Goal: Task Accomplishment & Management: Manage account settings

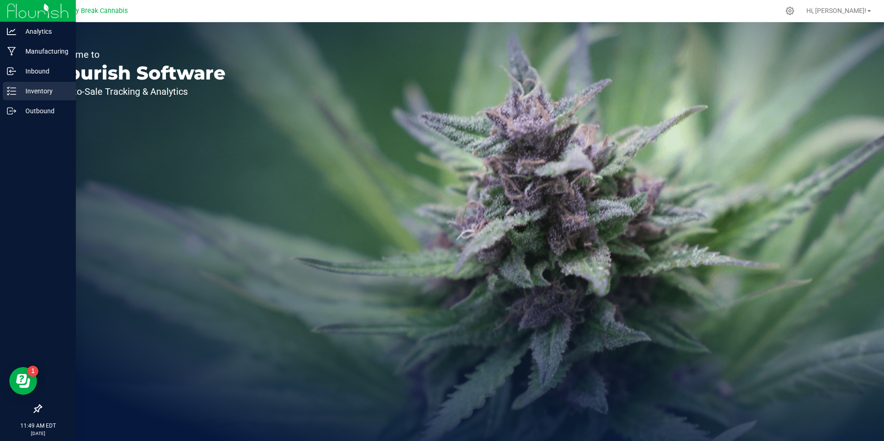
click at [26, 90] on p "Inventory" at bounding box center [43, 91] width 55 height 11
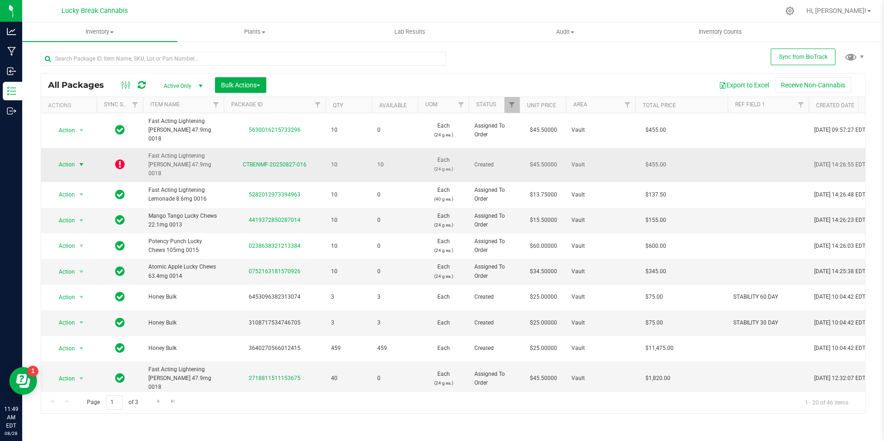
click at [74, 158] on span "Action" at bounding box center [62, 164] width 25 height 13
click at [183, 152] on span "Fast Acting Lightening [PERSON_NAME] 47.9mg 0018" at bounding box center [183, 165] width 70 height 27
drag, startPoint x: 320, startPoint y: 150, endPoint x: 149, endPoint y: 148, distance: 171.0
click at [149, 148] on tr "Action Action Edit attributes Global inventory Lock package Package audit log P…" at bounding box center [690, 165] width 1299 height 35
drag, startPoint x: 149, startPoint y: 148, endPoint x: 170, endPoint y: 149, distance: 20.8
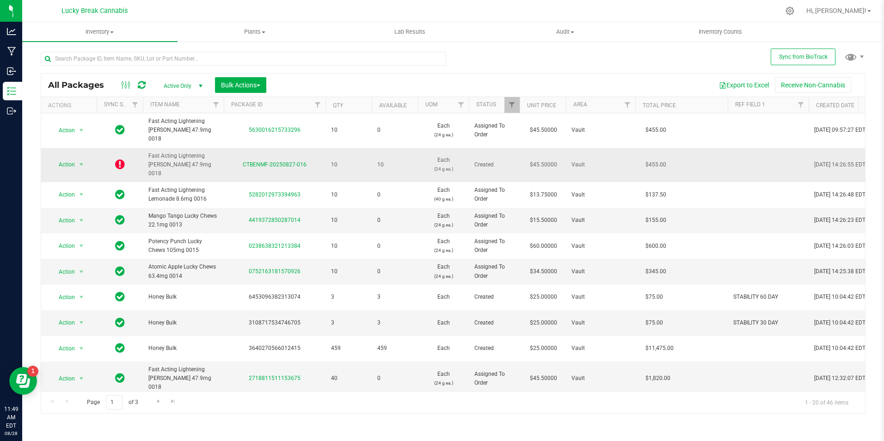
copy tr "Fast Acting Lightening [PERSON_NAME] 47.9mg 0018 CTBENMF-20250827-016"
click at [862, 10] on span "Hi, [PERSON_NAME]!" at bounding box center [836, 10] width 60 height 7
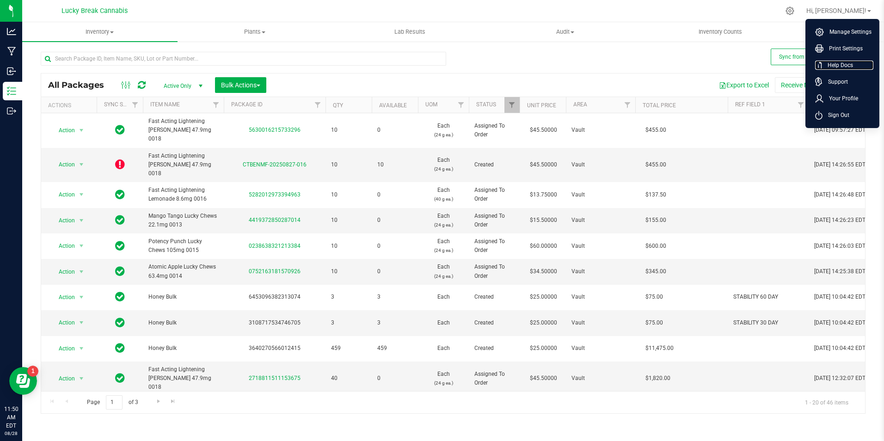
click at [838, 62] on span "Help Docs" at bounding box center [837, 65] width 31 height 9
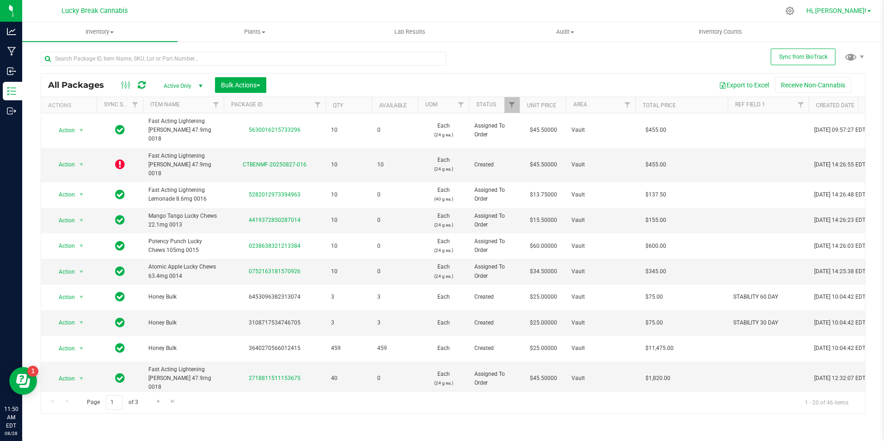
click at [870, 9] on link "Hi, [PERSON_NAME]!" at bounding box center [838, 11] width 72 height 10
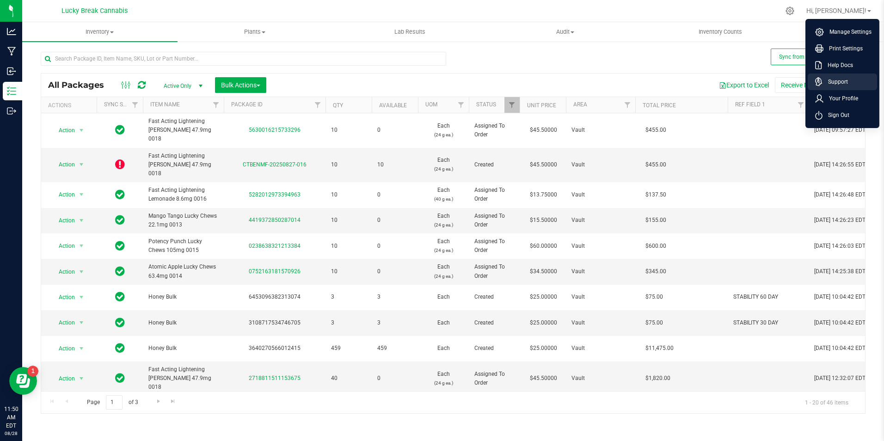
click at [832, 79] on span "Support" at bounding box center [834, 81] width 25 height 9
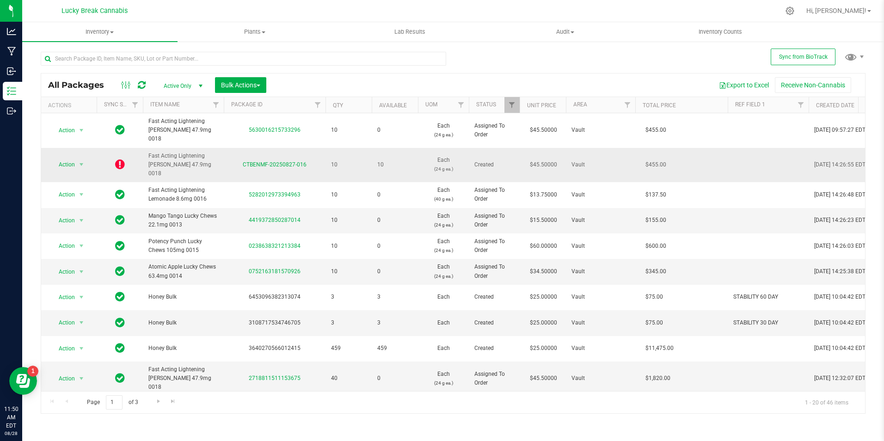
click at [119, 159] on icon at bounding box center [120, 164] width 10 height 11
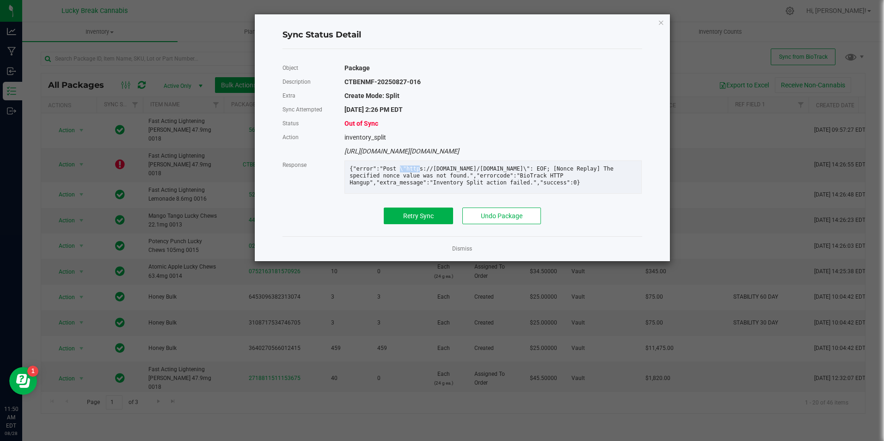
drag, startPoint x: 393, startPoint y: 169, endPoint x: 443, endPoint y: 171, distance: 50.4
click at [440, 171] on div "{"error":"Post \"https://[DOMAIN_NAME]/[DOMAIN_NAME]\": EOF; [Nonce Replay] The…" at bounding box center [492, 175] width 301 height 21
drag, startPoint x: 443, startPoint y: 171, endPoint x: 547, endPoint y: 175, distance: 103.6
click at [547, 175] on div "{"error":"Post \"https://[DOMAIN_NAME]/[DOMAIN_NAME]\": EOF; [Nonce Replay] The…" at bounding box center [492, 175] width 301 height 21
click at [397, 171] on div "{"error":"Post \"https://[DOMAIN_NAME]/[DOMAIN_NAME]\": EOF; [Nonce Replay] The…" at bounding box center [492, 175] width 301 height 21
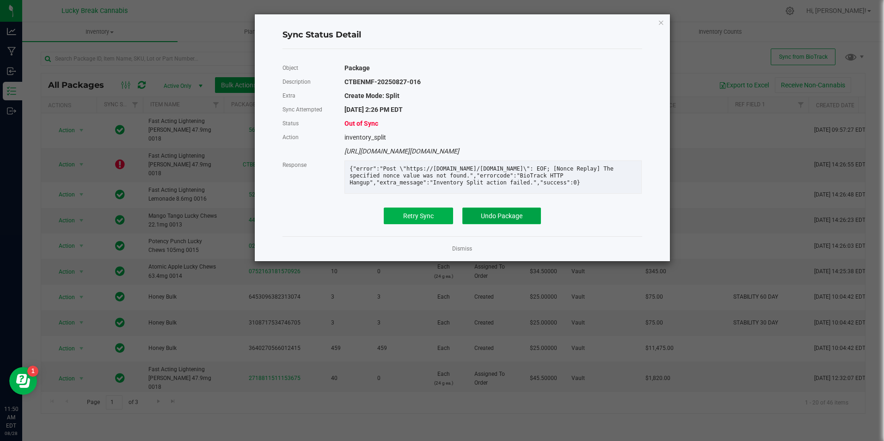
click at [492, 220] on span "Undo Package" at bounding box center [502, 215] width 42 height 7
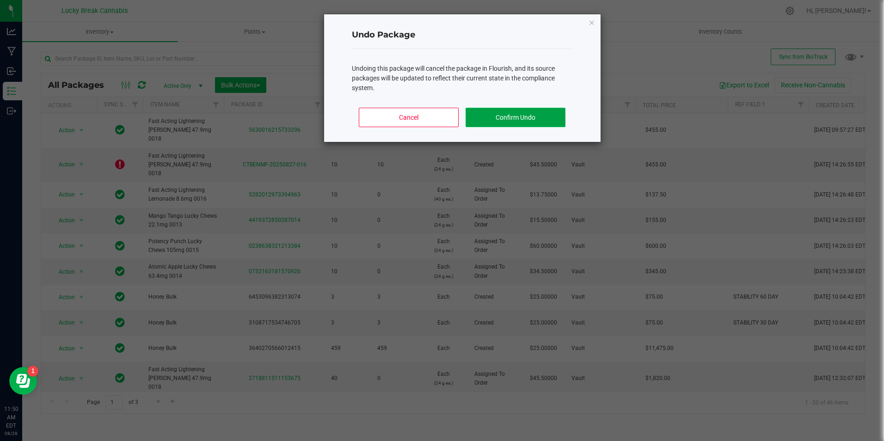
click at [501, 120] on button "Confirm Undo" at bounding box center [514, 117] width 99 height 19
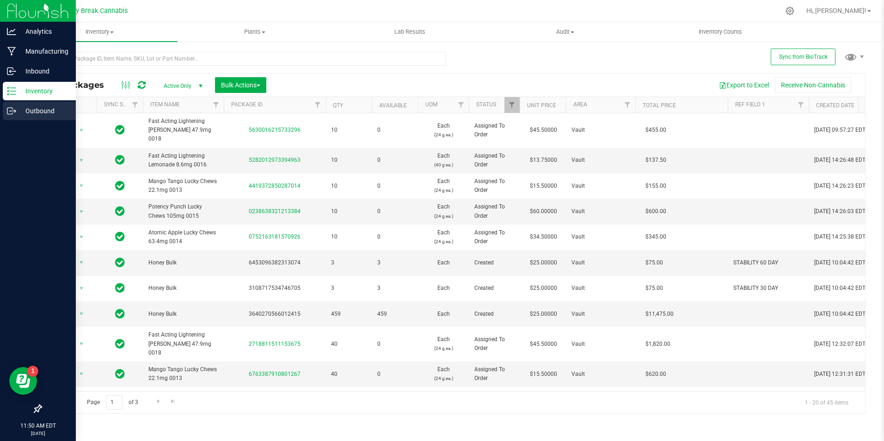
click at [15, 110] on icon at bounding box center [11, 110] width 9 height 9
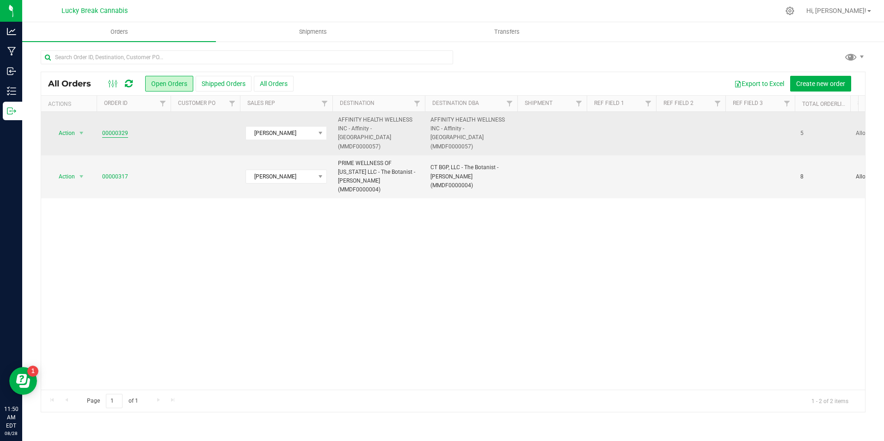
click at [112, 129] on link "00000329" at bounding box center [115, 133] width 26 height 9
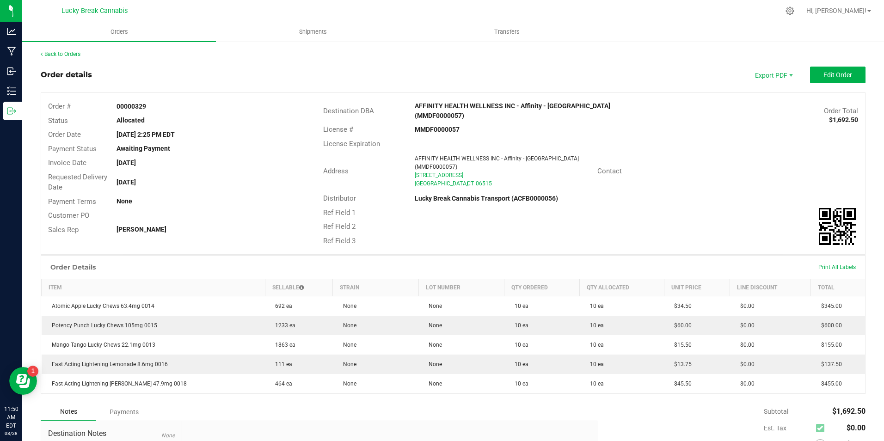
scroll to position [46, 0]
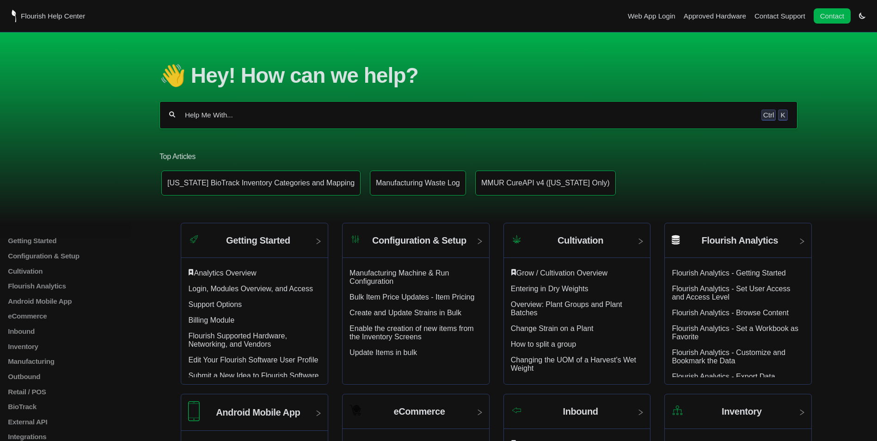
click at [236, 120] on input "Help Me With..." at bounding box center [468, 114] width 569 height 9
